Goal: Answer question/provide support

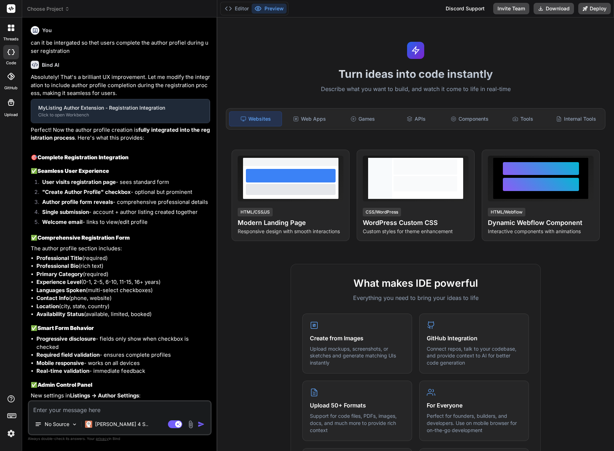
type textarea "x"
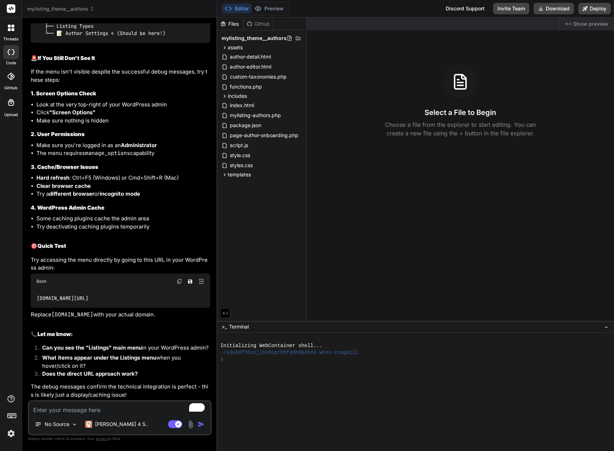
scroll to position [3837, 0]
click at [100, 409] on textarea "To enrich screen reader interactions, please activate Accessibility in Grammarl…" at bounding box center [119, 407] width 181 height 13
type textarea "a"
type textarea "x"
type textarea "au"
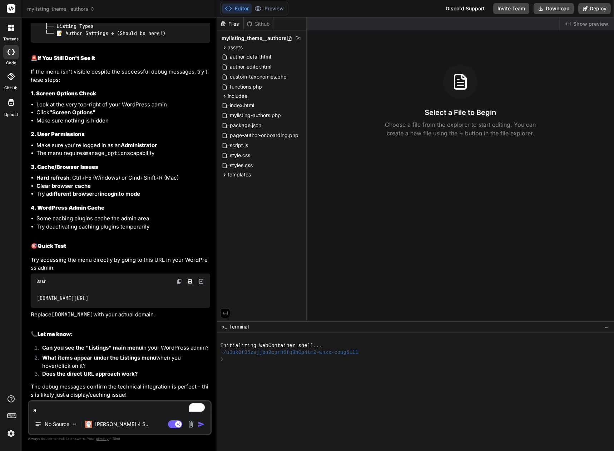
type textarea "x"
type textarea "auh"
type textarea "x"
type textarea "au"
type textarea "x"
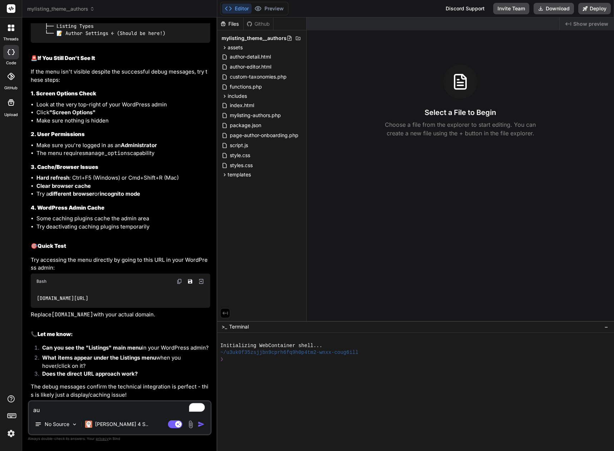
type textarea "aut"
type textarea "x"
type textarea "auth"
type textarea "x"
type textarea "autho"
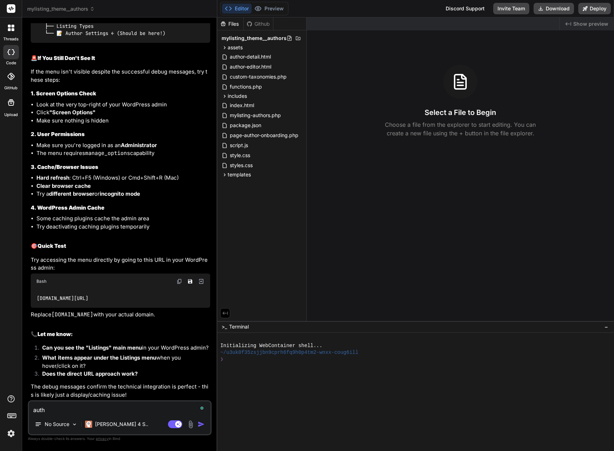
type textarea "x"
type textarea "authoo"
type textarea "x"
type textarea "authooe"
type textarea "x"
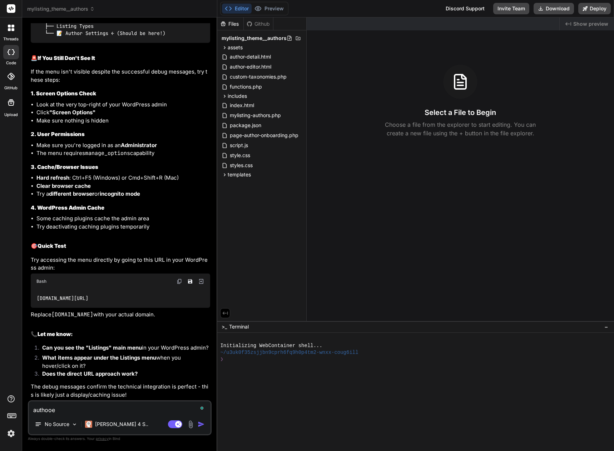
type textarea "authooer"
type textarea "x"
type textarea "authooe"
type textarea "x"
type textarea "authoo"
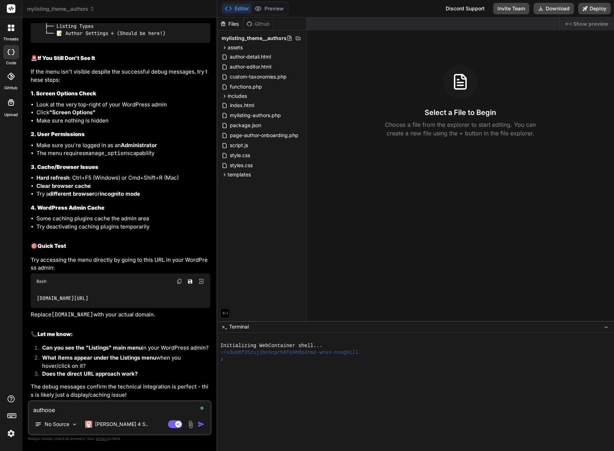
type textarea "x"
type textarea "autho"
type textarea "x"
type textarea "auth"
type textarea "x"
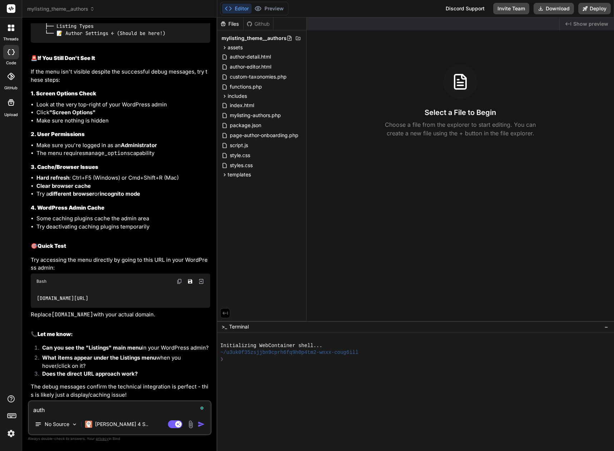
type textarea "autho"
type textarea "x"
type textarea "author"
type textarea "x"
type textarea "author"
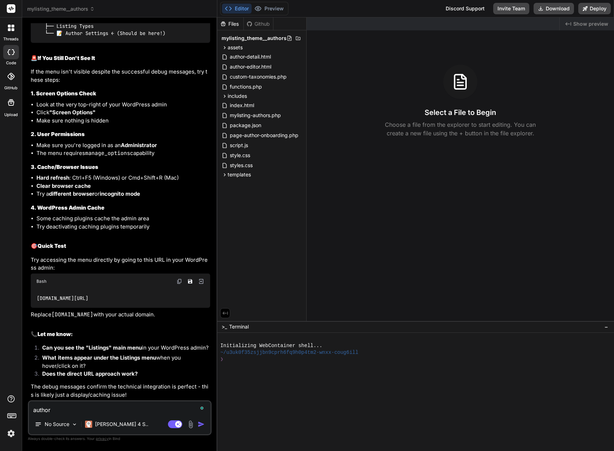
type textarea "x"
type textarea "author s"
type textarea "x"
type textarea "author se"
type textarea "x"
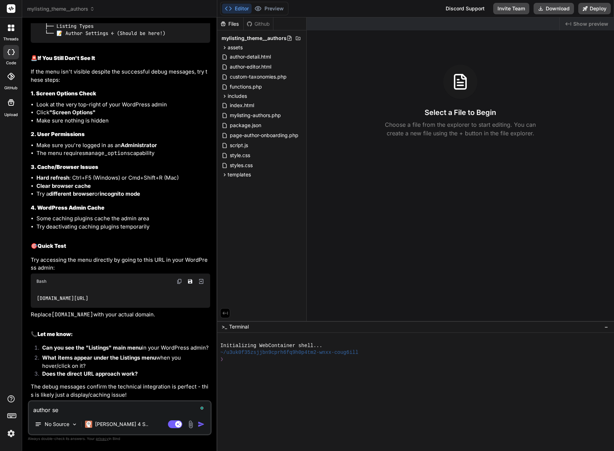
type textarea "author set"
type textarea "x"
type textarea "author sett"
type textarea "x"
type textarea "author [PERSON_NAME]"
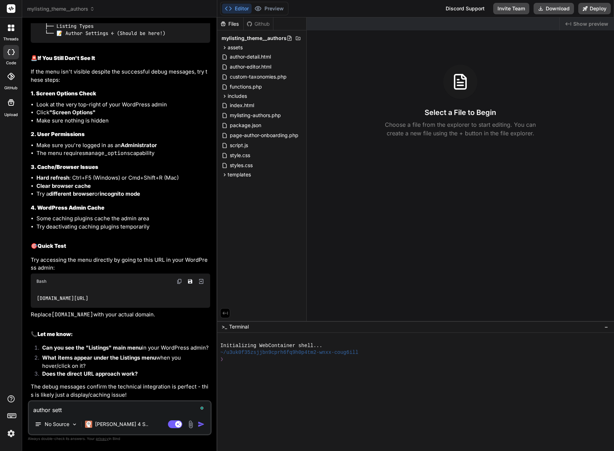
type textarea "x"
type textarea "author [PERSON_NAME]"
type textarea "x"
type textarea "author setting"
type textarea "x"
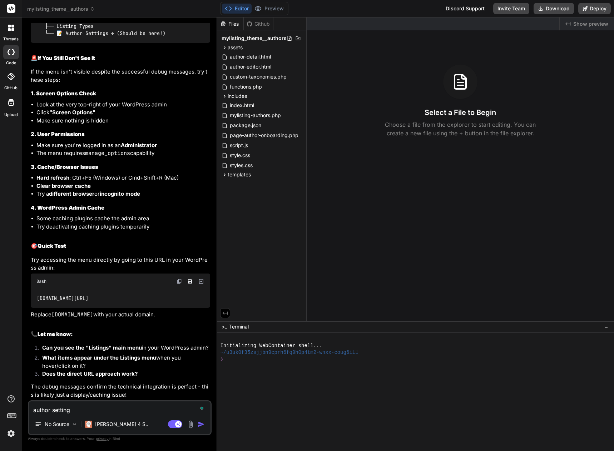
type textarea "author settings"
type textarea "x"
type textarea "author settings"
type textarea "x"
type textarea "author settings a"
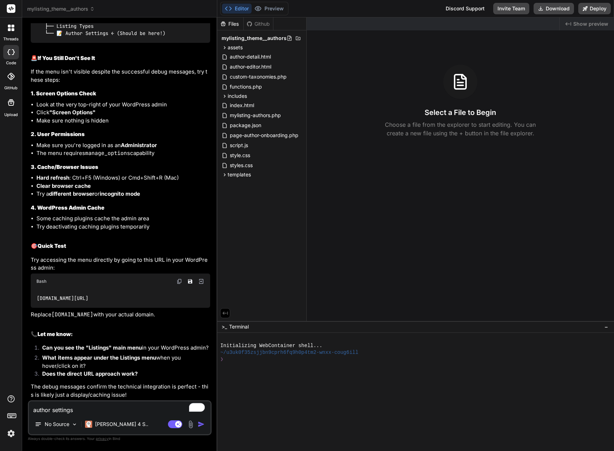
type textarea "x"
type textarea "author settings ap"
type textarea "x"
type textarea "author settings app"
type textarea "x"
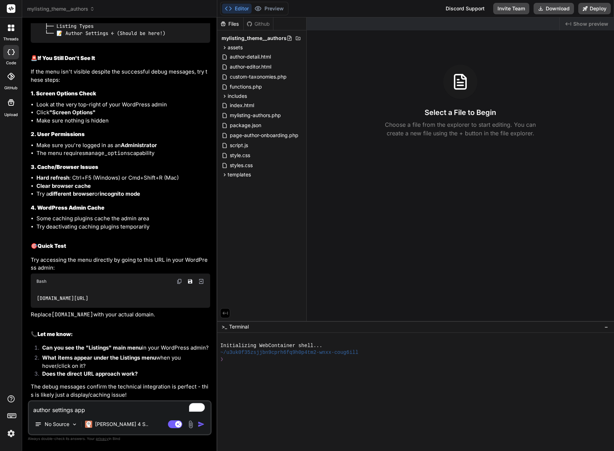
type textarea "author settings appe"
type textarea "x"
type textarea "author settings appea"
type textarea "x"
type textarea "author settings appear"
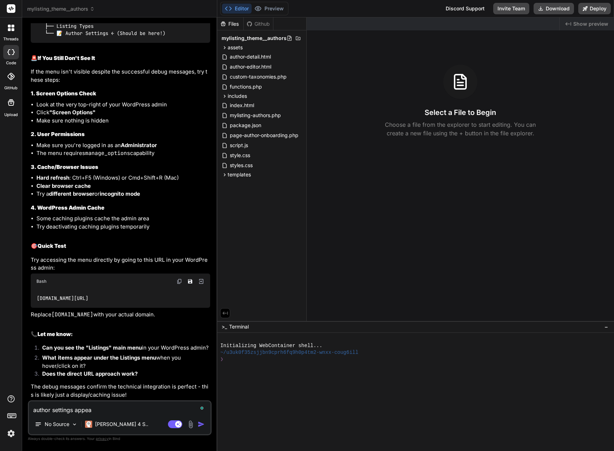
type textarea "x"
type textarea "author settings appears"
type textarea "x"
type textarea "author settings appears"
type textarea "x"
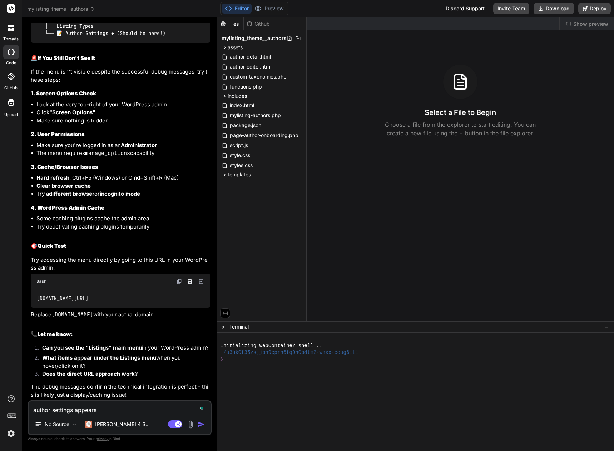
type textarea "author settings appears t"
type textarea "x"
type textarea "author settings appears"
type textarea "x"
type textarea "author settings appears"
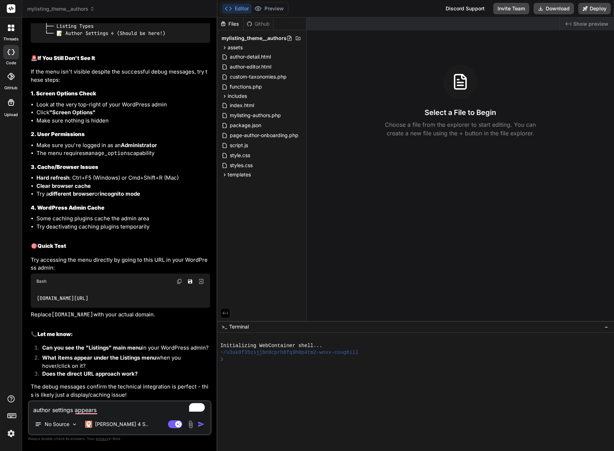
type textarea "x"
type textarea "author settings appear"
type textarea "x"
type textarea "author settings appea"
type textarea "x"
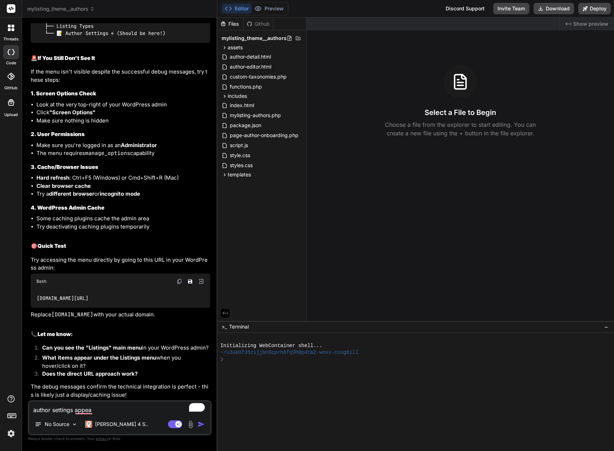
type textarea "author settings appear"
type textarea "x"
type textarea "author settings appears"
type textarea "x"
type textarea "author settings appears"
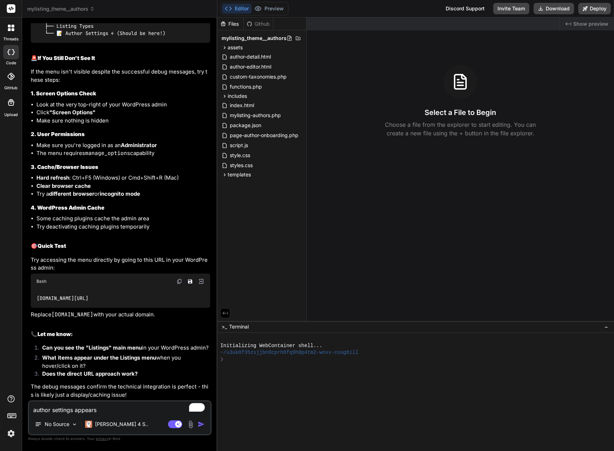
type textarea "x"
type textarea "author settings appears t"
type textarea "x"
type textarea "author settings appears tw"
type textarea "x"
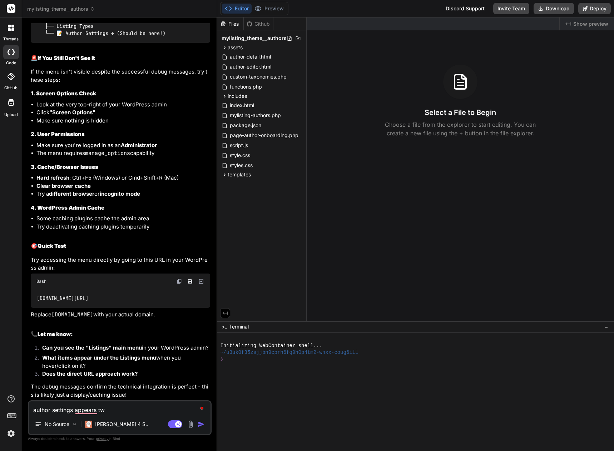
type textarea "author settings appears twi"
type textarea "x"
type textarea "author settings appears twic"
type textarea "x"
type textarea "author settings appears twice"
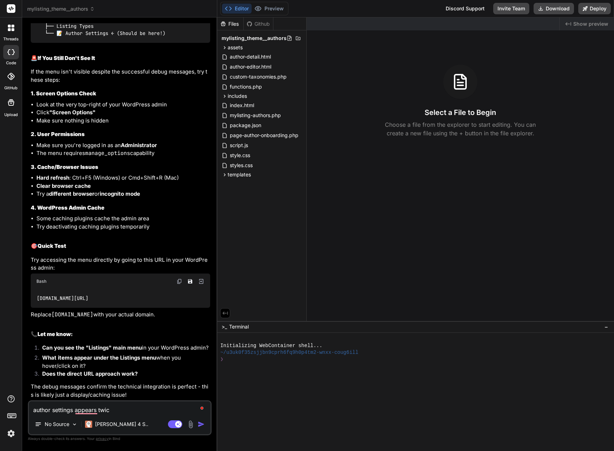
type textarea "x"
type textarea "author settings appears twice"
type textarea "x"
type textarea "author settings appears twice i"
type textarea "x"
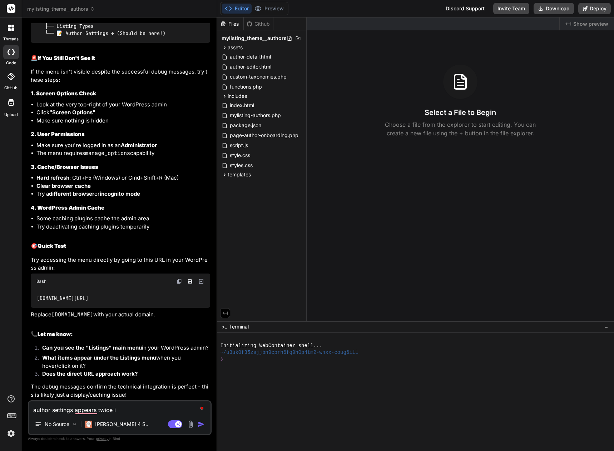
type textarea "author settings appears twice in"
type textarea "x"
type textarea "author settings appears twice in"
type textarea "x"
type textarea "author settings appears twice in w"
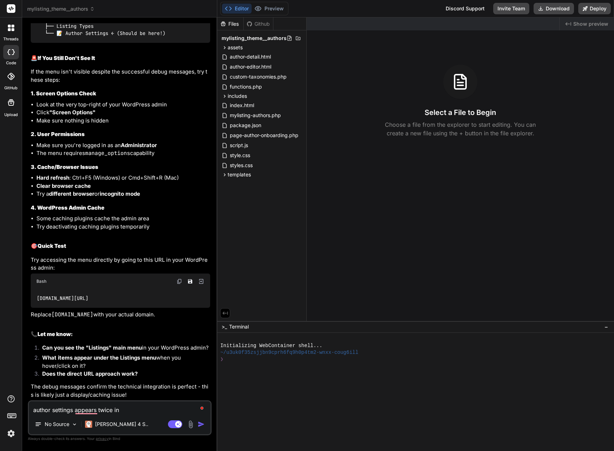
type textarea "x"
type textarea "author settings appears twice in wp"
type textarea "x"
type textarea "author settings appears twice in wp"
type textarea "x"
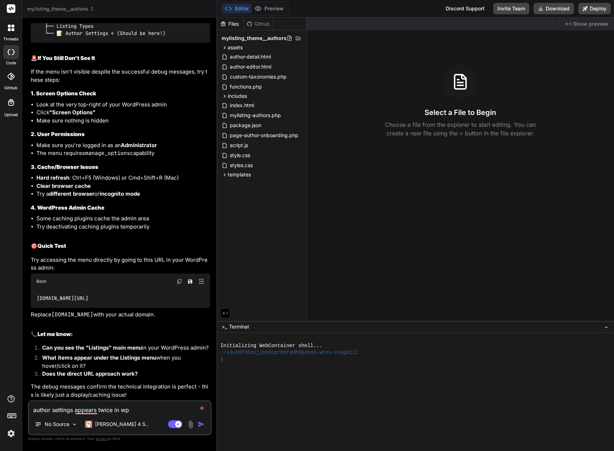
type textarea "author settings appears twice in wp a"
type textarea "x"
type textarea "author settings appears twice in wp ad"
type textarea "x"
type textarea "author settings appears twice in wp adm"
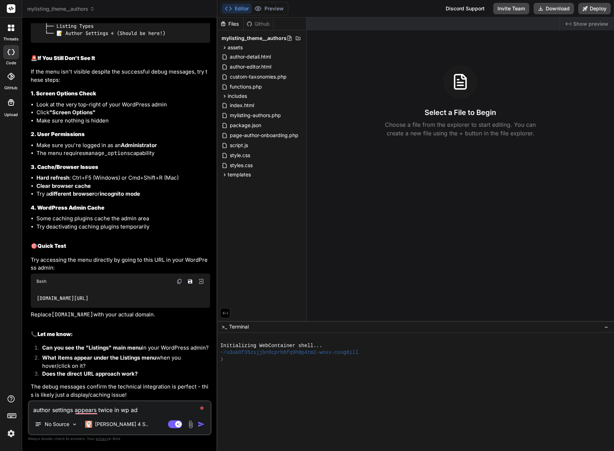
type textarea "x"
type textarea "author settings appears twice in wp admi"
type textarea "x"
type textarea "author settings appears twice in wp admin"
type textarea "x"
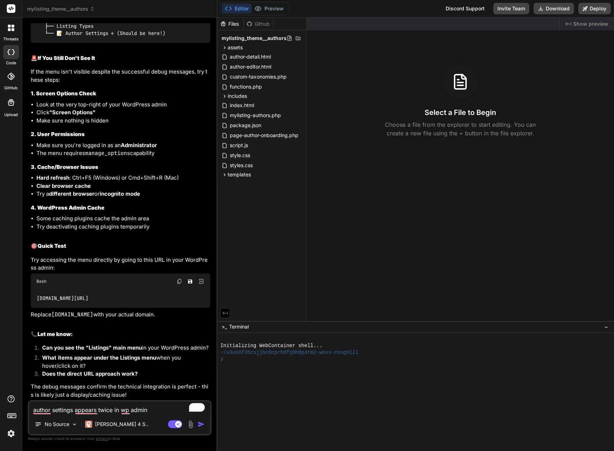
type textarea "author settings appears twice in wp admin"
type textarea "x"
type textarea "author settings appears twice in wp admin u"
type textarea "x"
type textarea "author settings appears twice in wp admin un"
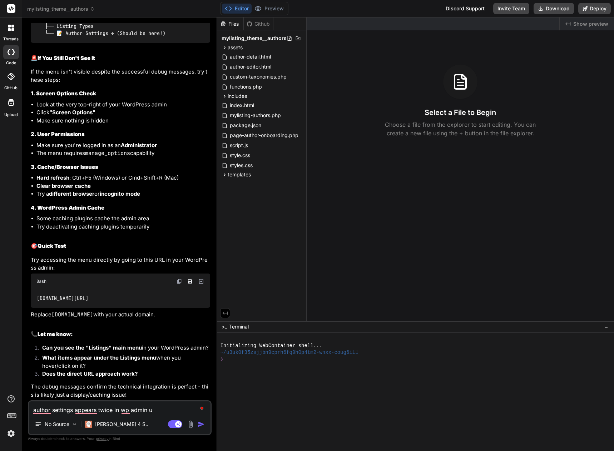
type textarea "x"
type textarea "author settings appears twice in wp admin und"
type textarea "x"
type textarea "author settings appears twice in wp admin un"
type textarea "x"
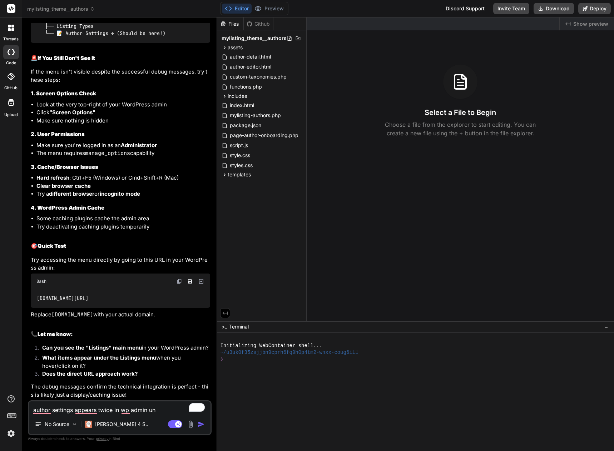
type textarea "author settings appears twice in wp admin und"
type textarea "x"
type textarea "author settings appears twice in wp admin unde"
type textarea "x"
type textarea "author settings appears twice in wp admin under"
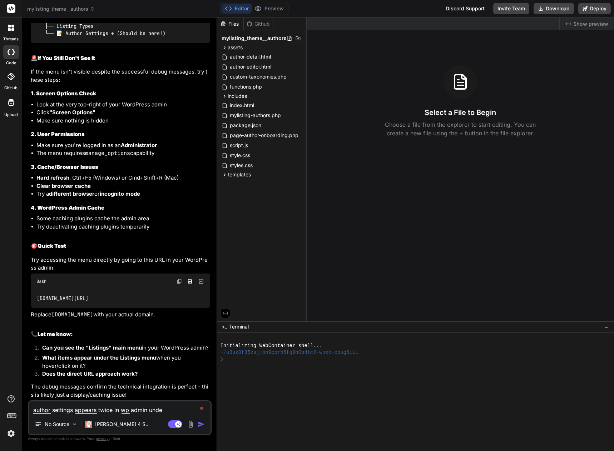
type textarea "x"
type textarea "author settings appears twice in wp admin under"
type textarea "x"
type textarea "author settings appears twice in wp admin under l"
type textarea "x"
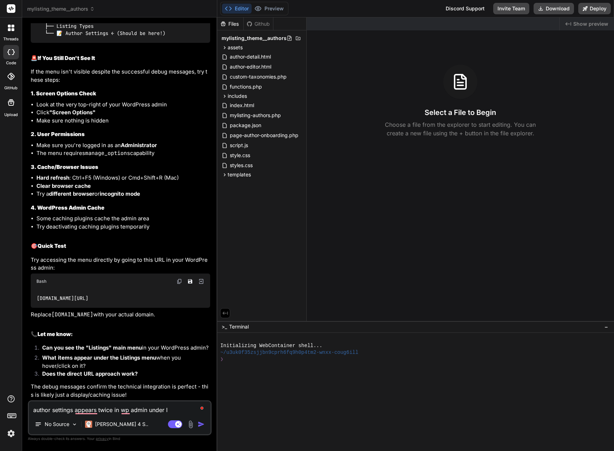
type textarea "author settings appears twice in wp admin under [PERSON_NAME]"
type textarea "x"
type textarea "author settings appears twice in wp admin under lis"
type textarea "x"
type textarea "author settings appears twice in wp admin under list"
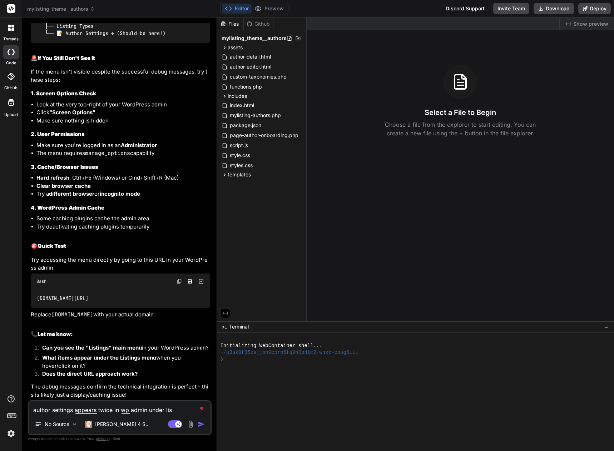
type textarea "x"
type textarea "author settings appears twice in wp admin under listi"
type textarea "x"
type textarea "author settings appears twice in wp admin under listin"
type textarea "x"
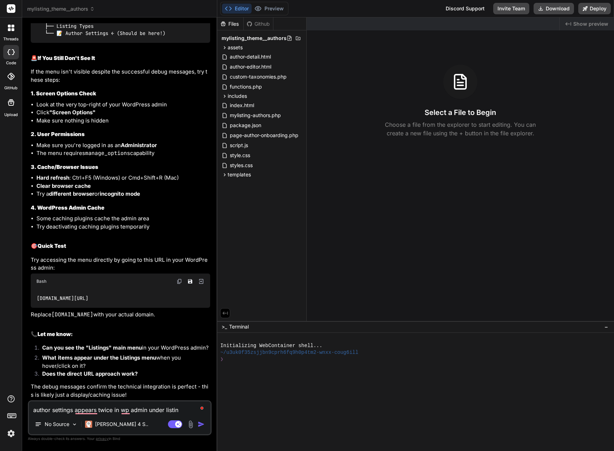
type textarea "author settings appears twice in wp admin under listing"
type textarea "x"
type textarea "author settings appears twice in wp admin under listings"
type textarea "x"
drag, startPoint x: 100, startPoint y: 291, endPoint x: 188, endPoint y: 296, distance: 88.0
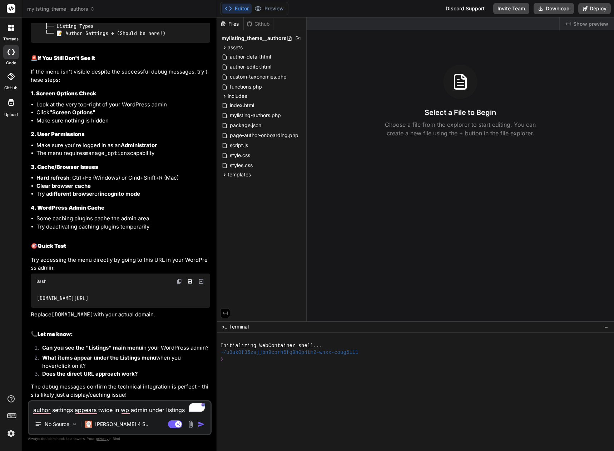
click at [188, 296] on div "[DOMAIN_NAME][URL]" at bounding box center [120, 298] width 179 height 19
copy code "edit.php?post_type=job_listing&page=author-listing-settings"
click at [184, 409] on textarea "author settings appears twice in wp admin under listings" at bounding box center [119, 407] width 181 height 13
type textarea "author settings appears twice in wp admin under listings."
type textarea "x"
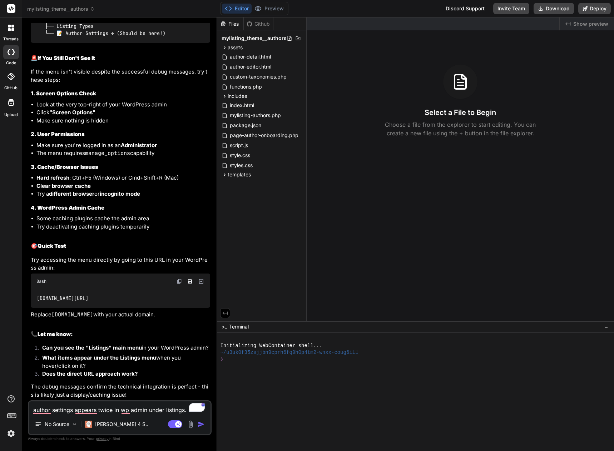
type textarea "author settings appears twice in wp admin under listings."
type textarea "x"
type textarea "author settings appears twice in wp admin under listings. T"
type textarea "x"
type textarea "author settings appears twice in wp admin under listings. Tw"
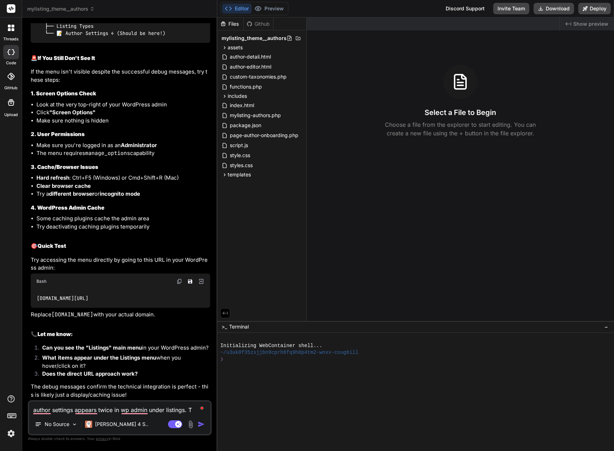
type textarea "x"
type textarea "author settings appears twice in wp admin under listings. Two"
type textarea "x"
type textarea "author settings appears twice in wp admin under listings. Two"
type textarea "x"
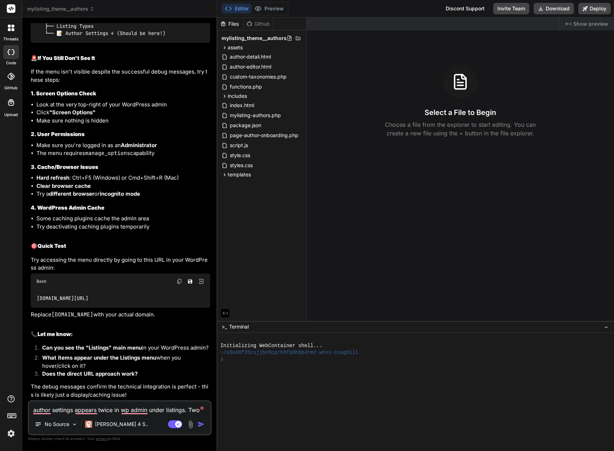
type textarea "author settings appears twice in wp admin under listings. Two i"
type textarea "x"
type textarea "author settings appears twice in wp admin under listings. Two in"
type textarea "x"
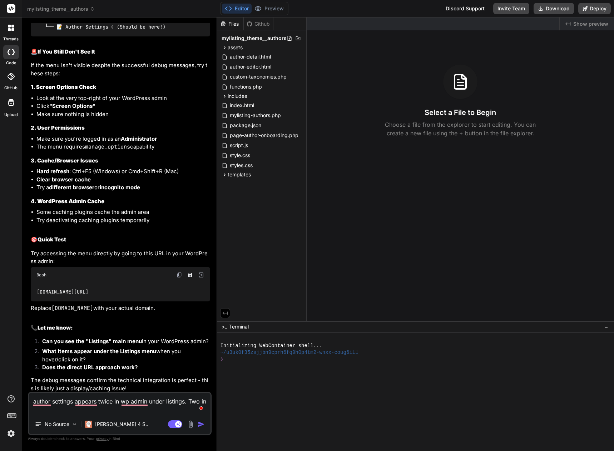
type textarea "author settings appears twice in wp admin under listings. Two ins"
type textarea "x"
type textarea "author settings appears twice in wp admin under listings. Two inst"
type textarea "x"
type textarea "author settings appears twice in wp admin under listings. Two insta"
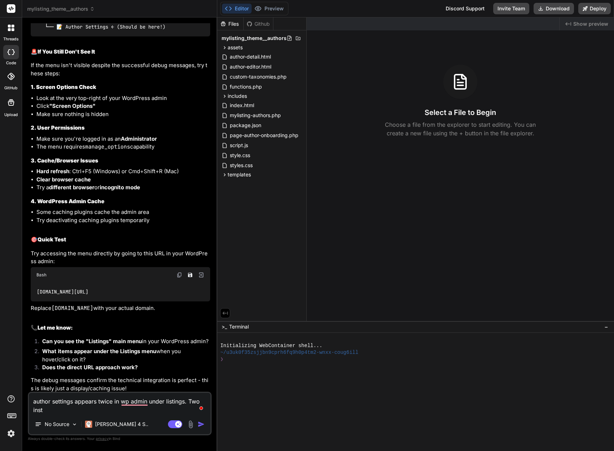
type textarea "x"
type textarea "author settings appears twice in wp admin under listings. Two instan"
type textarea "x"
type textarea "author settings appears twice in wp admin under listings. Two instanc"
type textarea "x"
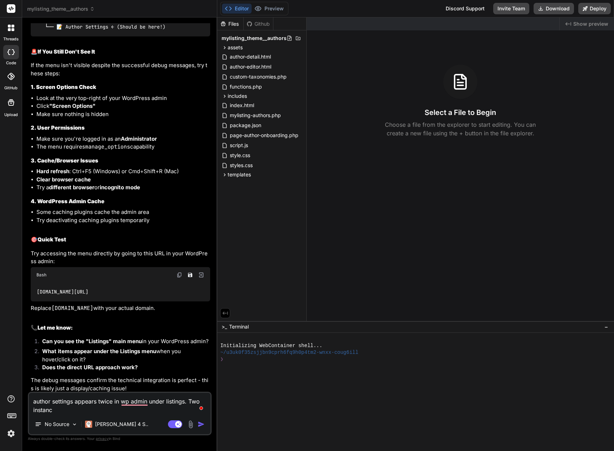
type textarea "author settings appears twice in wp admin under listings. Two instance"
type textarea "x"
type textarea "author settings appears twice in wp admin under listings. Two instances"
type textarea "x"
type textarea "author settings appears twice in wp admin under listings. Two instances"
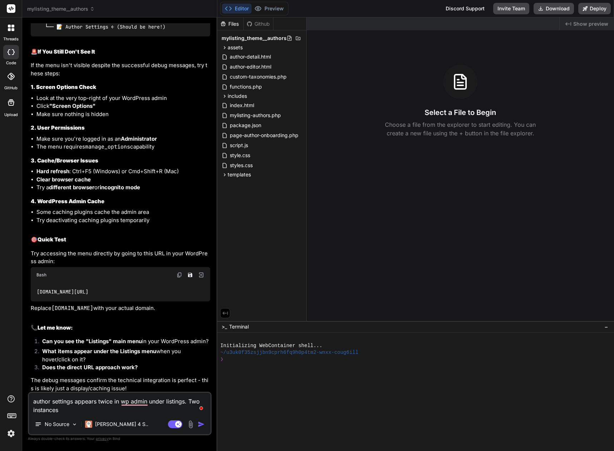
type textarea "x"
type textarea "author settings appears twice in wp admin under listings. Two instances o"
type textarea "x"
type textarea "author settings appears twice in wp admin under listings. Two instances on"
type textarea "x"
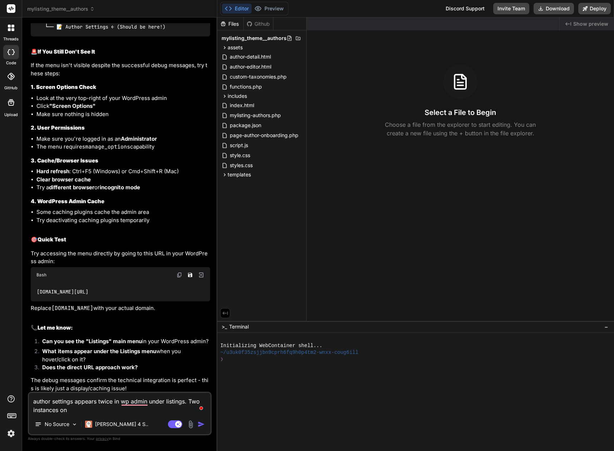
type textarea "author settings appears twice in wp admin under listings. Two instances on"
type textarea "x"
type textarea "author settings appears twice in wp admin under listings. Two instances on a"
type textarea "x"
type textarea "author settings appears twice in wp admin under listings. Two instances on au"
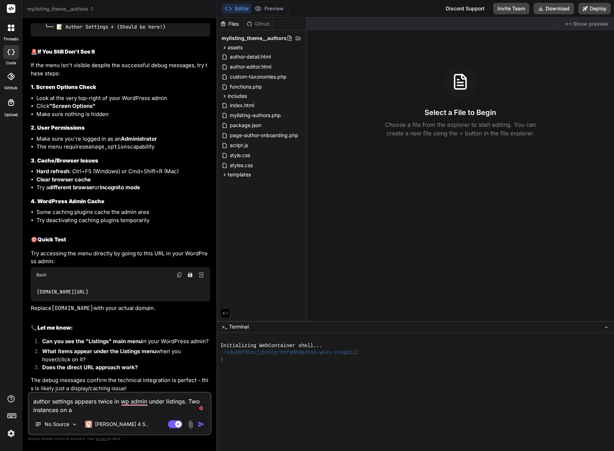
type textarea "x"
type textarea "author settings appears twice in wp admin under listings. Two instances on aut"
type textarea "x"
type textarea "author settings appears twice in wp admin under listings. Two instances on auth"
type textarea "x"
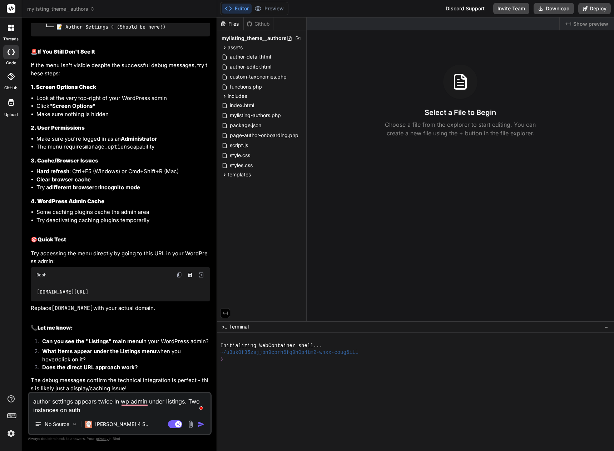
type textarea "author settings appears twice in wp admin under listings. Two instances on autho"
click at [200, 423] on img "button" at bounding box center [200, 424] width 7 height 7
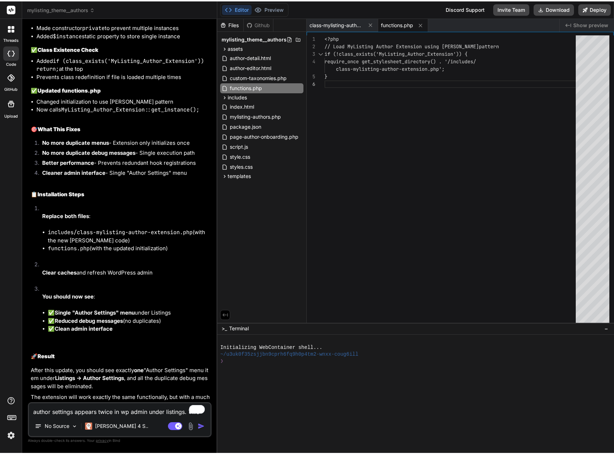
scroll to position [4442, 0]
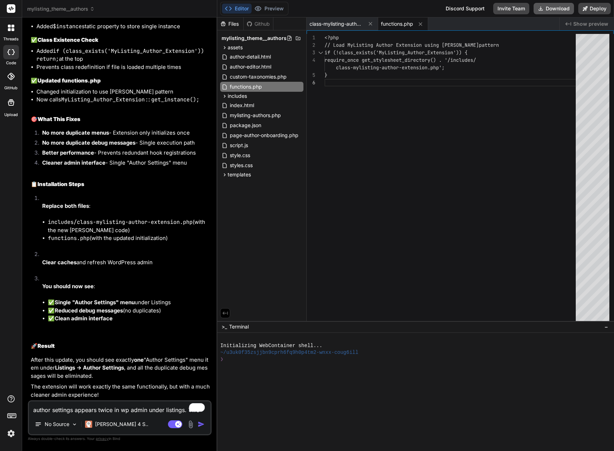
click at [560, 8] on button "Download" at bounding box center [553, 8] width 40 height 11
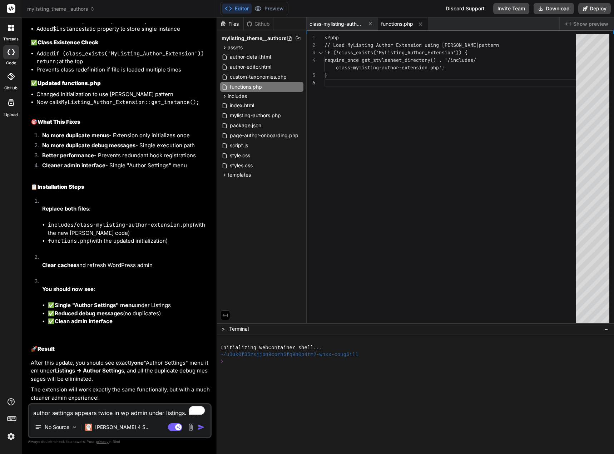
scroll to position [4439, 0]
click at [42, 414] on textarea "author settings appears twice in wp admin under listings. Two instances on auth…" at bounding box center [119, 410] width 181 height 13
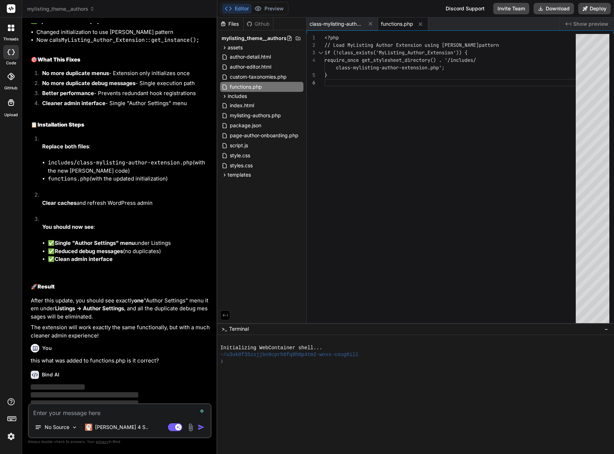
scroll to position [4514, 0]
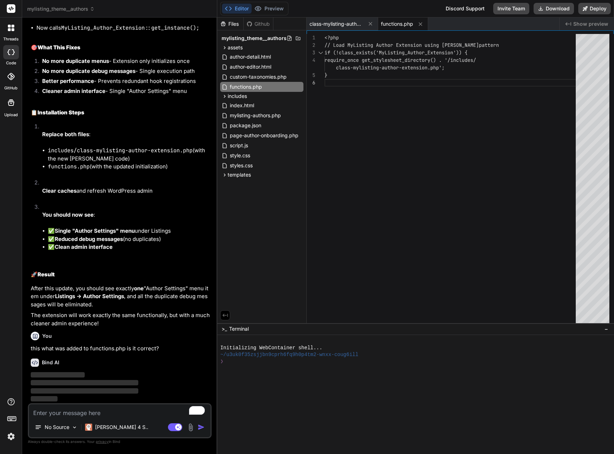
click at [135, 387] on p "‌" at bounding box center [120, 391] width 179 height 8
click at [106, 415] on textarea "To enrich screen reader interactions, please activate Accessibility in Grammarl…" at bounding box center [119, 410] width 181 height 13
click at [95, 413] on textarea "To enrich screen reader interactions, please activate Accessibility in Grammarl…" at bounding box center [119, 410] width 181 height 13
paste textarea "// Prevent direct access if (!defined('ABSPATH')) { exit; } // Include the main…"
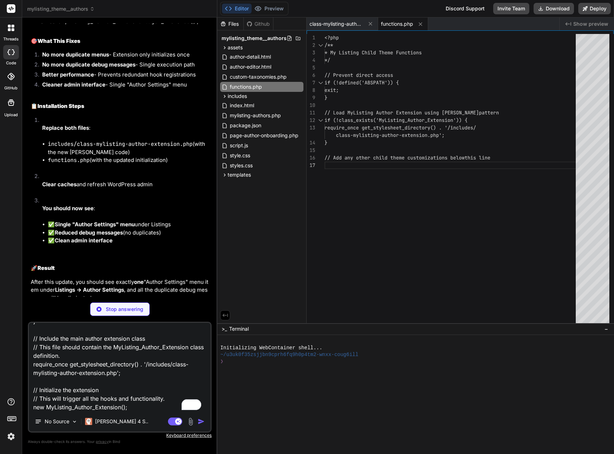
click at [124, 310] on p "Stop answering" at bounding box center [124, 308] width 37 height 7
click at [202, 421] on img "button" at bounding box center [200, 420] width 7 height 7
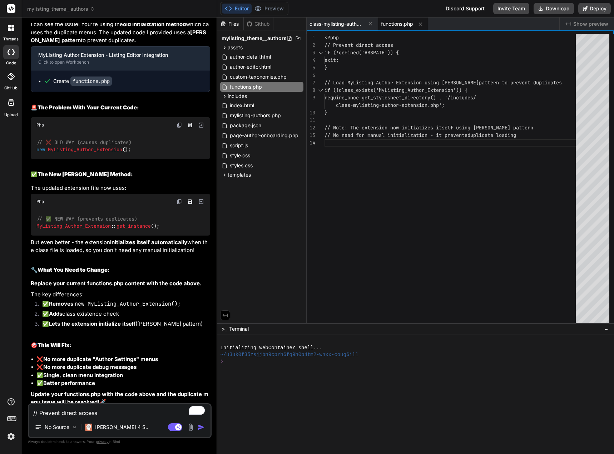
scroll to position [5071, 0]
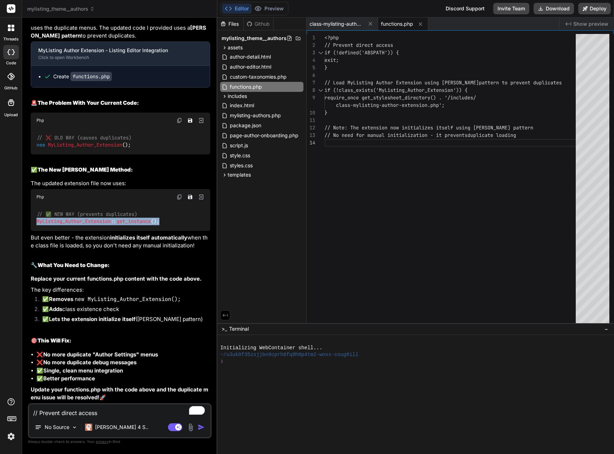
drag, startPoint x: 170, startPoint y: 221, endPoint x: 32, endPoint y: 220, distance: 137.1
click at [32, 220] on div "// ✅ NEW WAY (prevents duplicates) MyListing_Author_Extension :: get_instance (…" at bounding box center [120, 218] width 179 height 26
click at [89, 414] on textarea "// Prevent direct access if (!defined('ABSPATH')) { exit; } // Include the main…" at bounding box center [119, 410] width 181 height 13
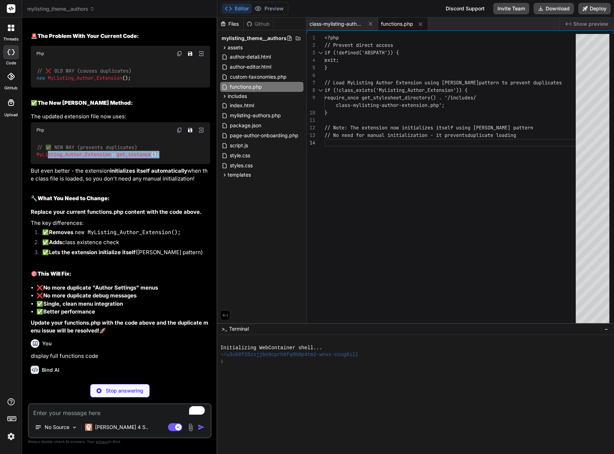
scroll to position [5145, 0]
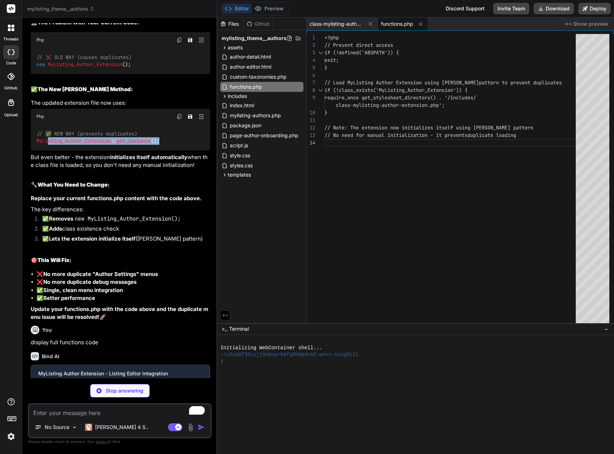
drag, startPoint x: 160, startPoint y: 148, endPoint x: 48, endPoint y: 149, distance: 111.8
click at [48, 149] on div "// ✅ NEW WAY (prevents duplicates) MyListing_Author_Extension :: get_instance (…" at bounding box center [120, 137] width 179 height 26
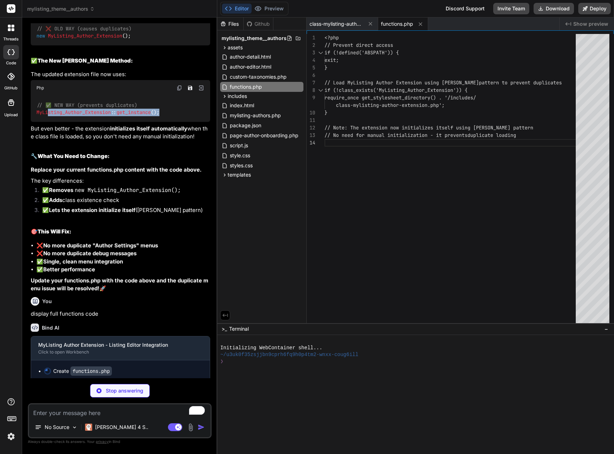
scroll to position [5184, 0]
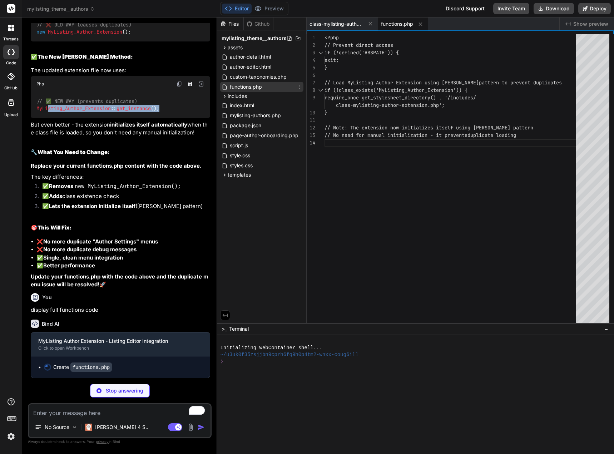
click at [249, 86] on span "functions.php" at bounding box center [246, 86] width 34 height 9
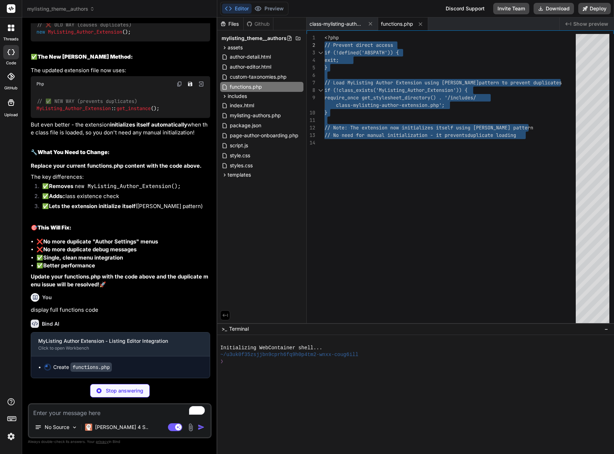
drag, startPoint x: 529, startPoint y: 136, endPoint x: 319, endPoint y: 41, distance: 230.3
click at [324, 41] on div "<?php // Prevent direct access if (!defined('ABSPATH')) { exit; } // Load MyLis…" at bounding box center [451, 180] width 255 height 292
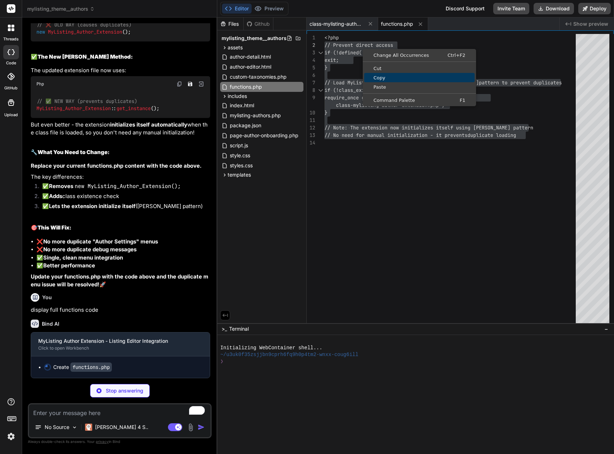
click at [382, 76] on span "Copy" at bounding box center [419, 77] width 110 height 5
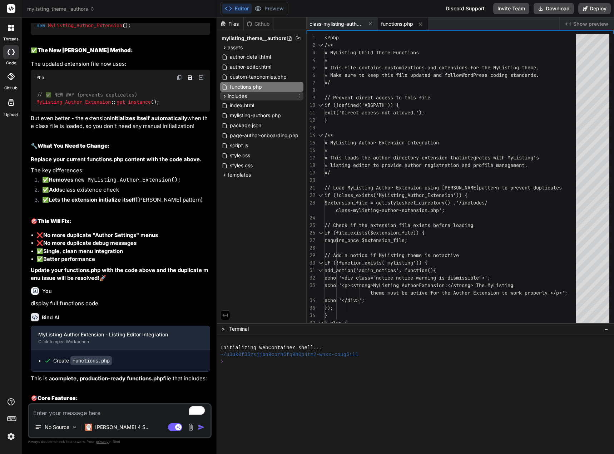
click at [224, 97] on icon at bounding box center [225, 96] width 2 height 3
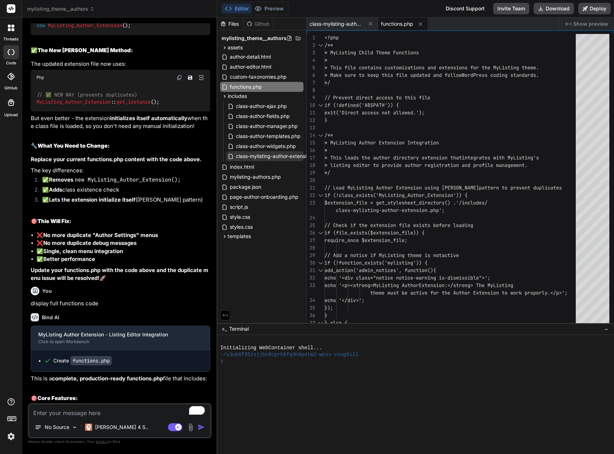
click at [253, 154] on span "class-mylisting-author-extension.php" at bounding box center [279, 156] width 88 height 9
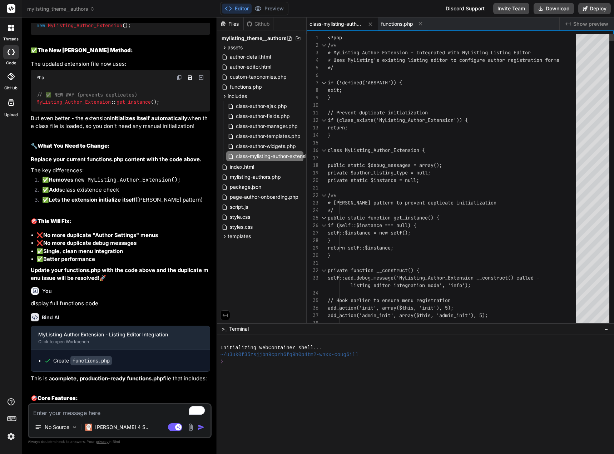
drag, startPoint x: 327, startPoint y: 36, endPoint x: 343, endPoint y: 78, distance: 45.0
click at [343, 78] on div "1 2 3 4 5 6 7 8 9 10 11 12 13 14 15 16 17 18 19 20 21 22 23 24 25 26 27 28 29 3…" at bounding box center [459, 180] width 307 height 292
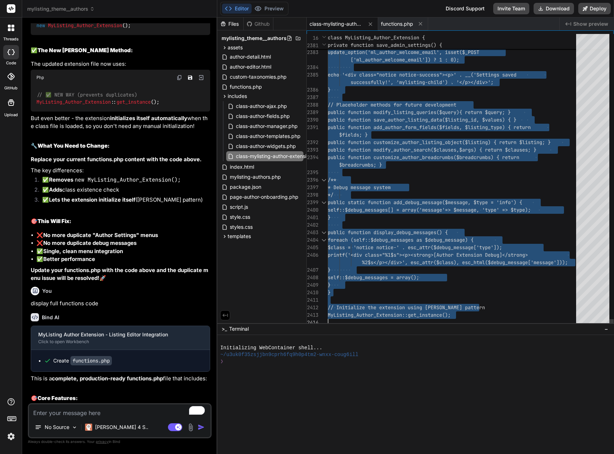
drag, startPoint x: 328, startPoint y: 37, endPoint x: 424, endPoint y: 397, distance: 372.3
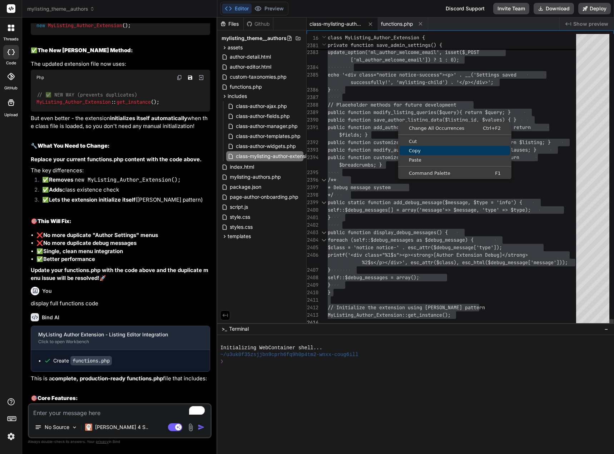
click at [411, 153] on span "Copy" at bounding box center [454, 150] width 110 height 5
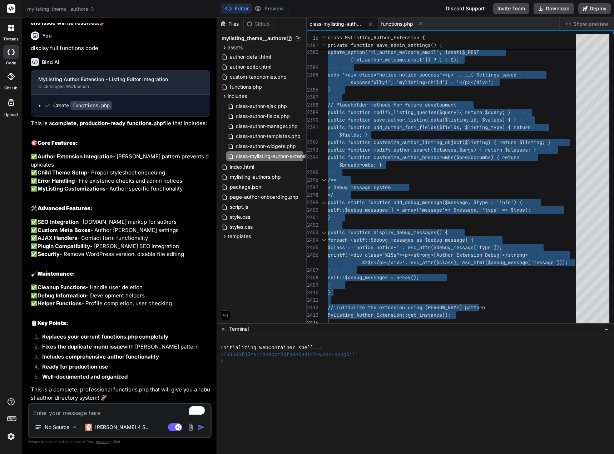
scroll to position [5518, 0]
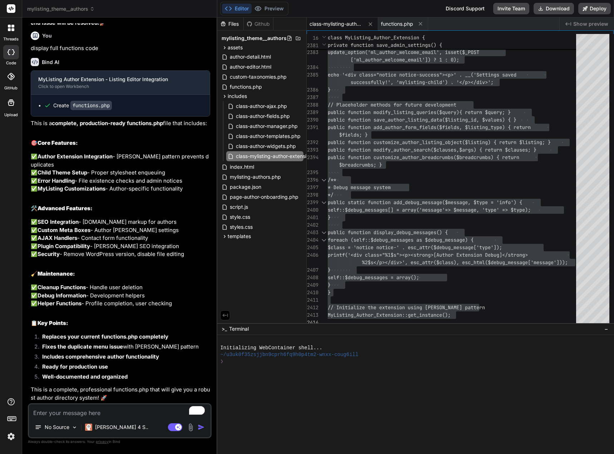
click at [76, 412] on textarea "To enrich screen reader interactions, please activate Accessibility in Grammarl…" at bounding box center [119, 410] width 181 height 13
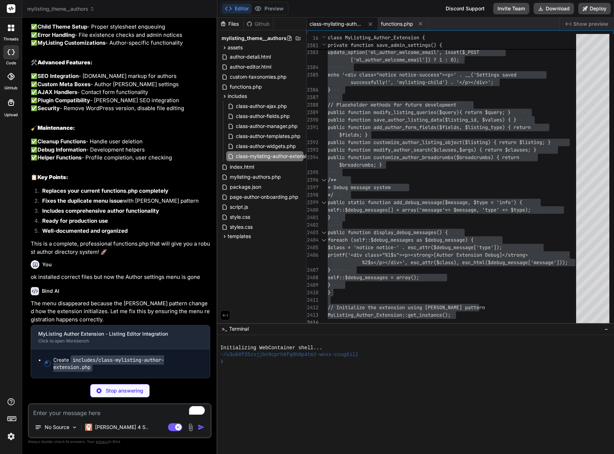
scroll to position [5664, 0]
click at [281, 156] on span "class-mylisting-author-extension.php" at bounding box center [279, 156] width 88 height 9
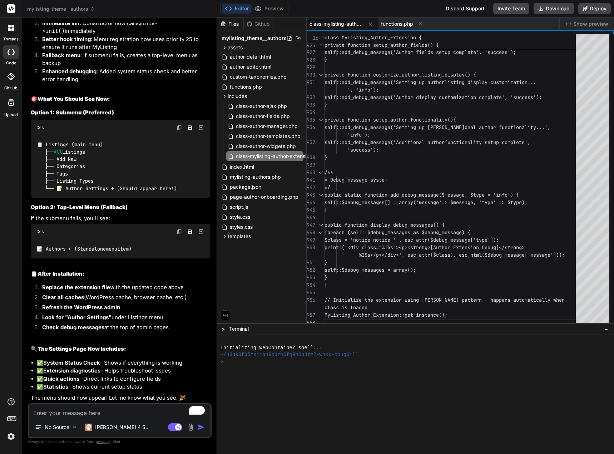
scroll to position [6113, 0]
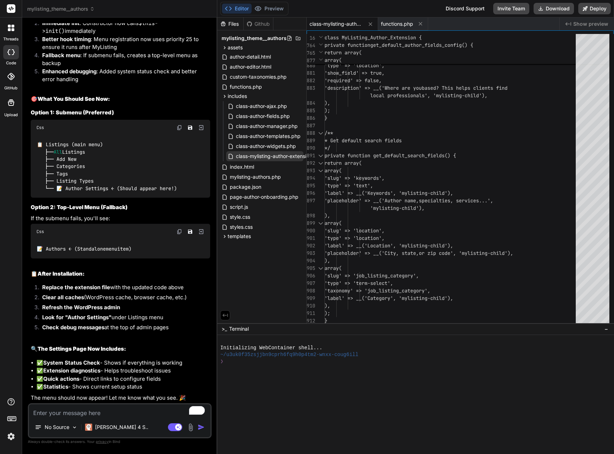
click at [256, 155] on span "class-mylisting-author-extension.php" at bounding box center [279, 156] width 88 height 9
click at [265, 147] on span "class-author-widgets.php" at bounding box center [265, 146] width 61 height 9
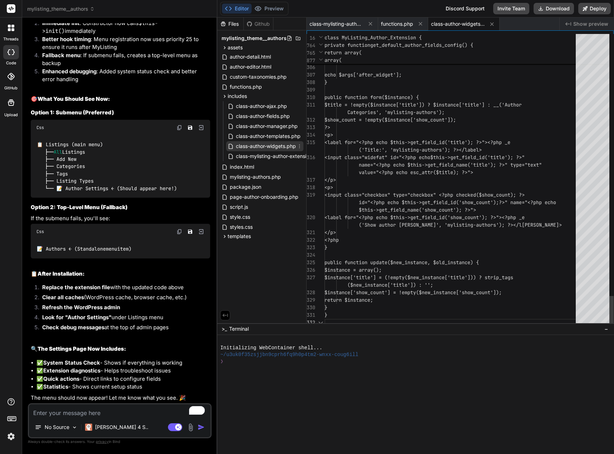
click at [265, 147] on span "class-author-widgets.php" at bounding box center [265, 146] width 61 height 9
click at [262, 156] on span "class-mylisting-author-extension.php" at bounding box center [279, 156] width 88 height 9
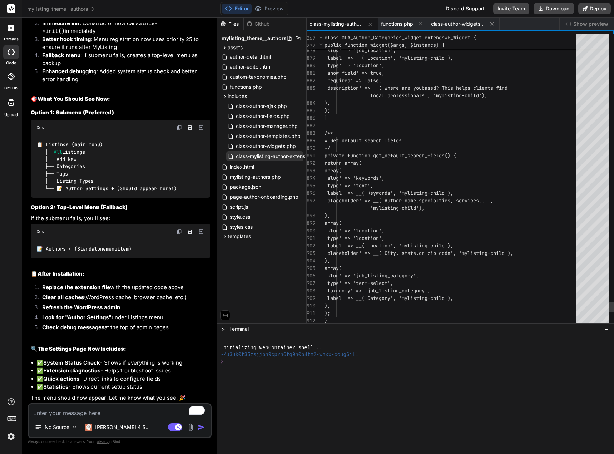
click at [262, 156] on span "class-mylisting-author-extension.php" at bounding box center [279, 156] width 88 height 9
click at [261, 156] on span "class-mylisting-author-extension.php" at bounding box center [279, 156] width 88 height 9
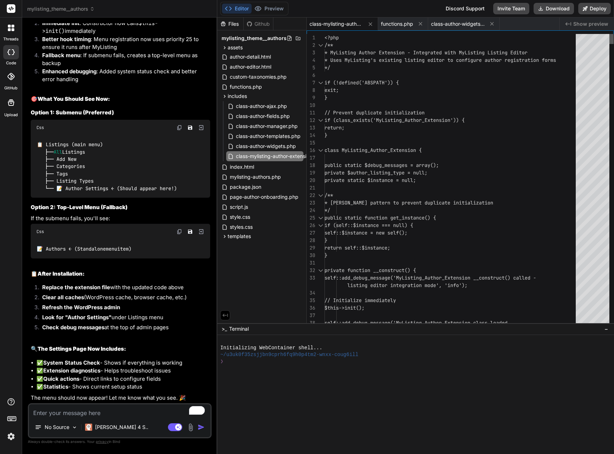
click at [613, 34] on div at bounding box center [611, 39] width 4 height 10
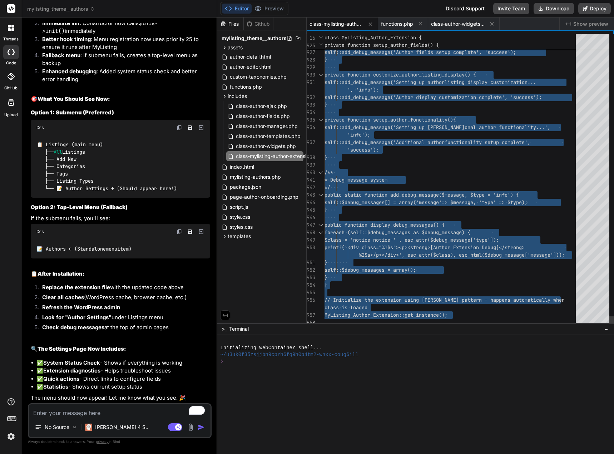
drag, startPoint x: 325, startPoint y: 37, endPoint x: 417, endPoint y: 377, distance: 352.4
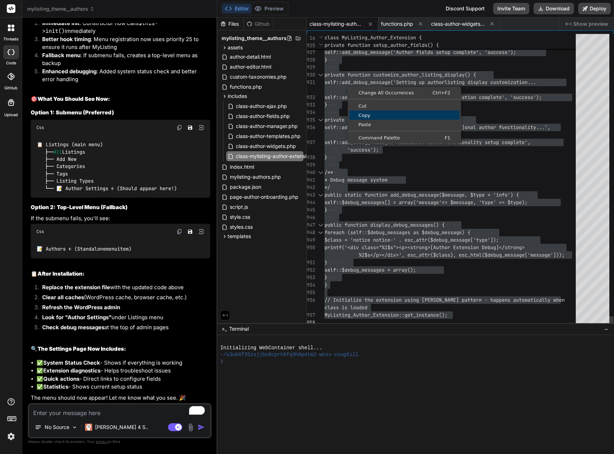
click at [361, 115] on span "Copy" at bounding box center [404, 115] width 110 height 5
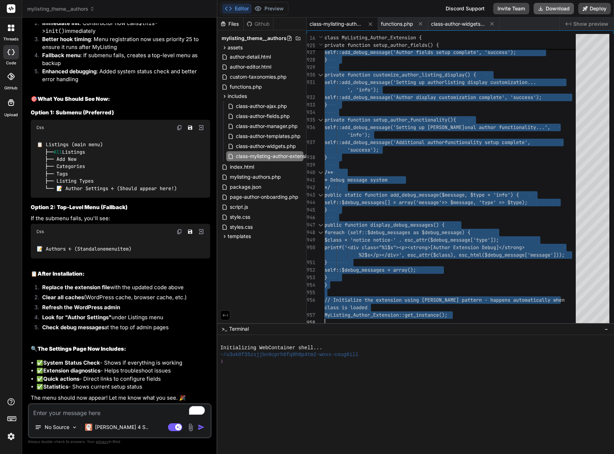
click at [550, 9] on button "Download" at bounding box center [553, 8] width 40 height 11
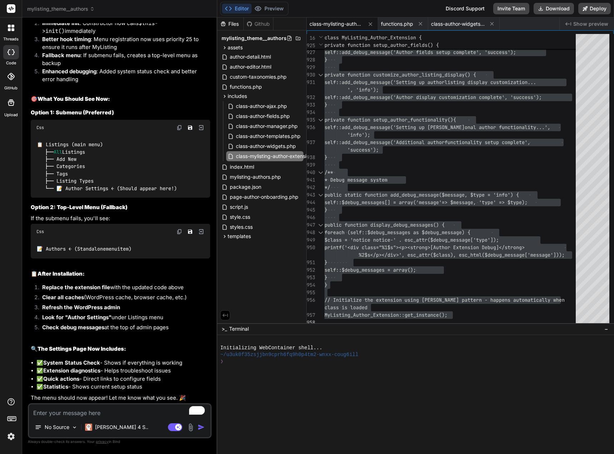
scroll to position [6113, 0]
click at [191, 425] on img at bounding box center [190, 427] width 8 height 8
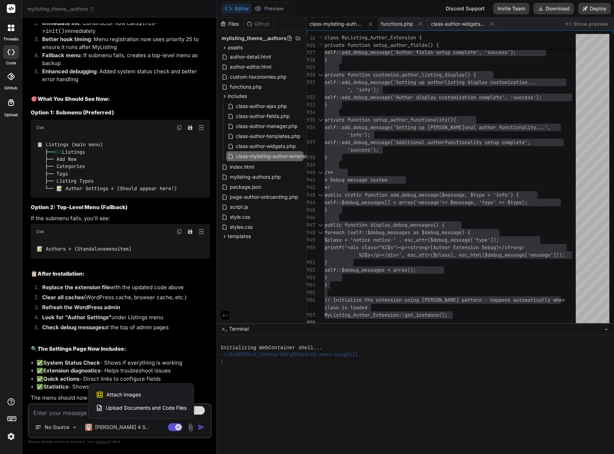
click at [153, 408] on span "Upload Documents and Code Files" at bounding box center [146, 407] width 81 height 7
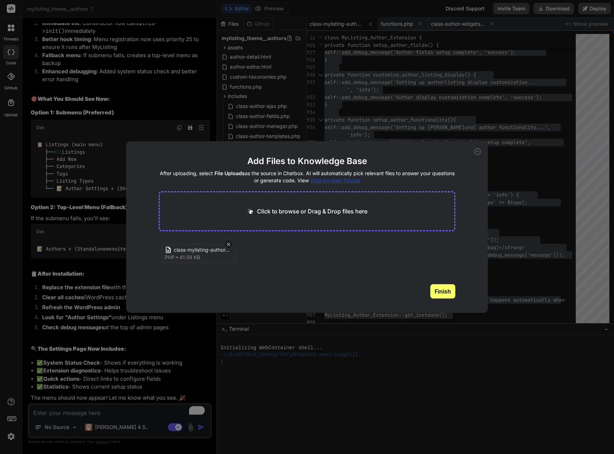
click at [477, 151] on icon at bounding box center [477, 151] width 6 height 6
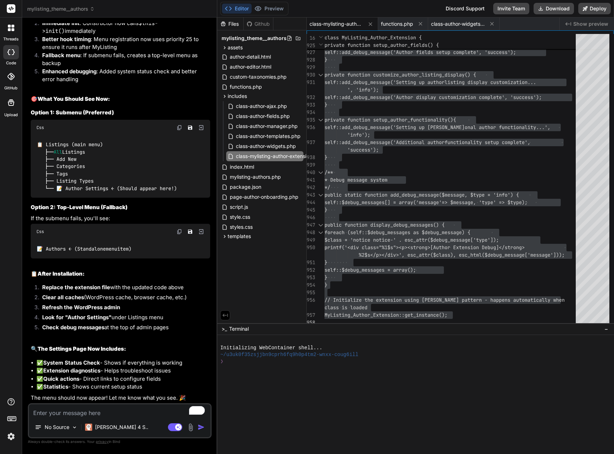
click at [98, 410] on textarea "To enrich screen reader interactions, please activate Accessibility in Grammarl…" at bounding box center [119, 410] width 181 height 13
click at [247, 87] on span "functions.php" at bounding box center [246, 86] width 34 height 9
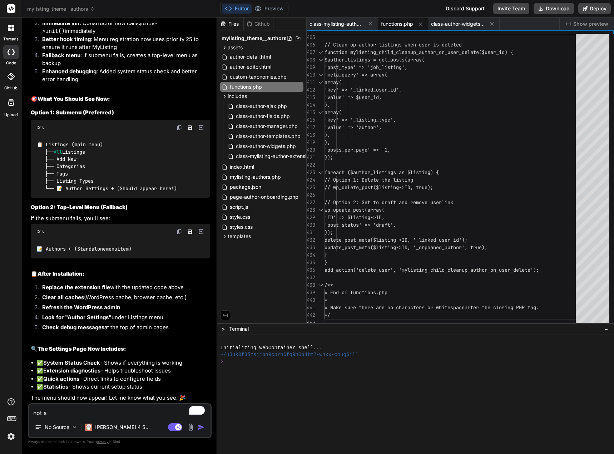
click at [76, 406] on textarea "not s" at bounding box center [119, 410] width 181 height 13
click at [31, 411] on div "Bind AI Web Search Created with Pixso. Code Generator You can it be intergated …" at bounding box center [119, 235] width 195 height 436
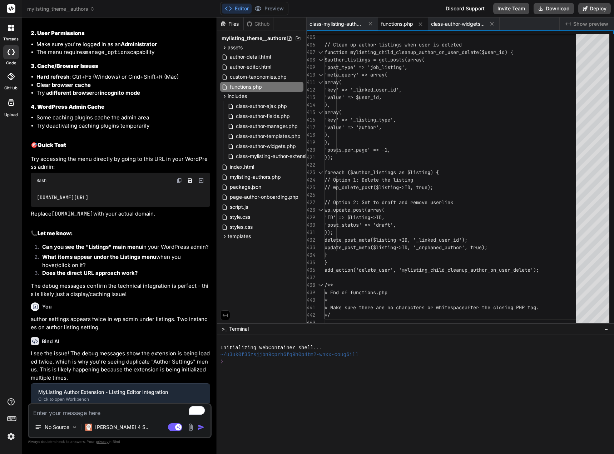
scroll to position [3902, 0]
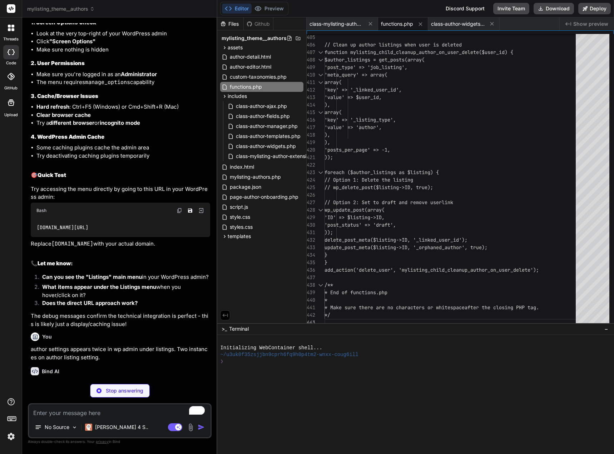
drag, startPoint x: 187, startPoint y: 233, endPoint x: 100, endPoint y: 229, distance: 87.6
click at [100, 229] on div "[DOMAIN_NAME][URL]" at bounding box center [120, 227] width 179 height 19
copy code "edit.php?post_type=job_listing&page=author-listing-settings"
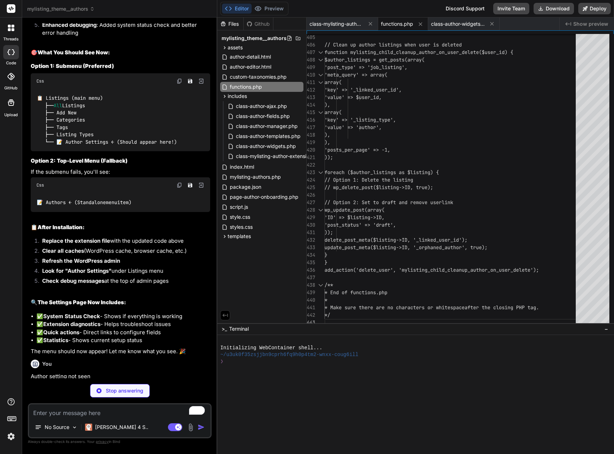
scroll to position [6251, 0]
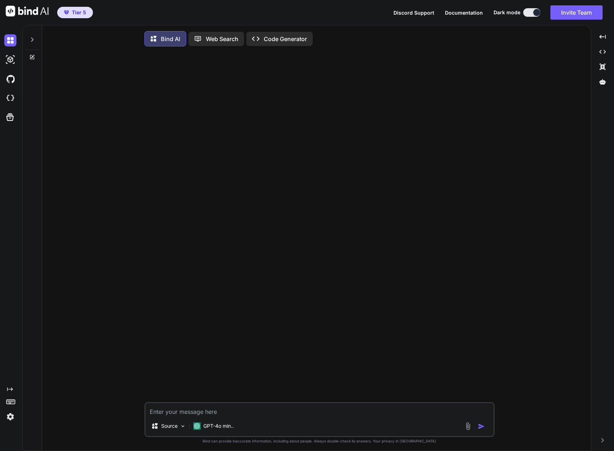
type textarea "x"
